Goal: Task Accomplishment & Management: Manage account settings

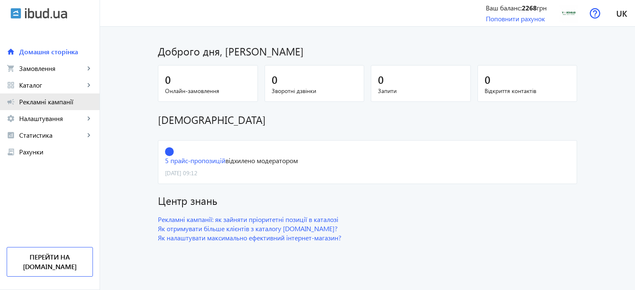
click at [32, 106] on link "campaign Рекламні кампанії" at bounding box center [50, 101] width 100 height 17
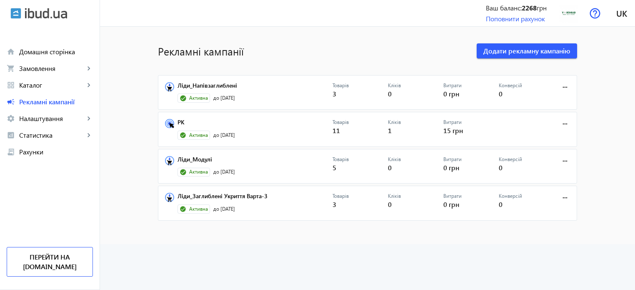
click at [165, 120] on icon at bounding box center [169, 123] width 9 height 9
click at [180, 120] on link "РК" at bounding box center [254, 125] width 155 height 12
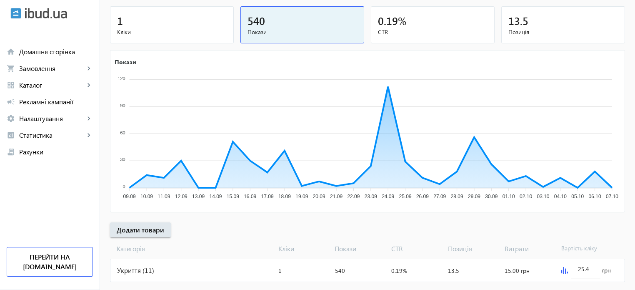
scroll to position [113, 0]
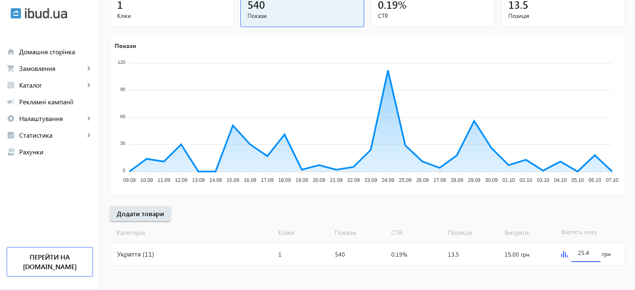
click at [582, 252] on input "25.4" at bounding box center [586, 252] width 16 height 8
click at [562, 255] on img at bounding box center [564, 253] width 7 height 7
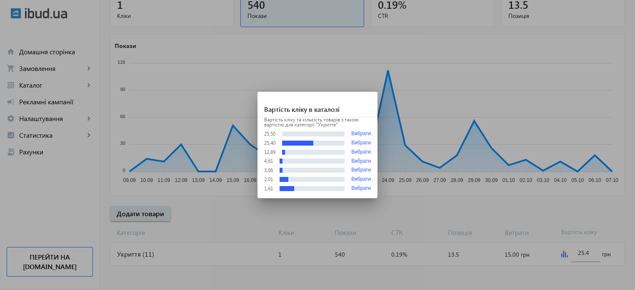
scroll to position [0, 0]
click at [364, 134] on button "Вибрати" at bounding box center [361, 133] width 20 height 6
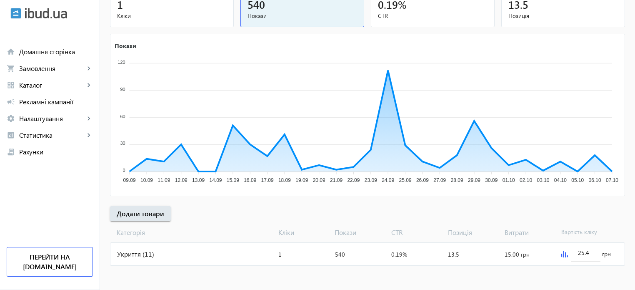
type input "25.5"
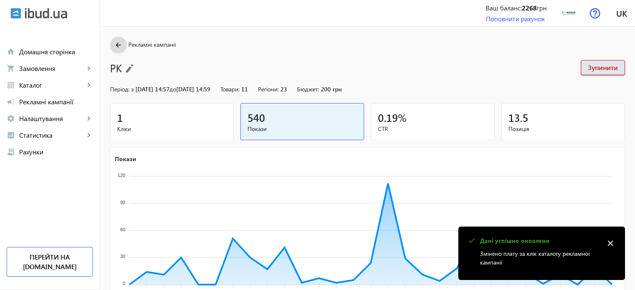
click at [114, 47] on mat-icon "arrow_back" at bounding box center [118, 45] width 10 height 10
